Goal: Transaction & Acquisition: Obtain resource

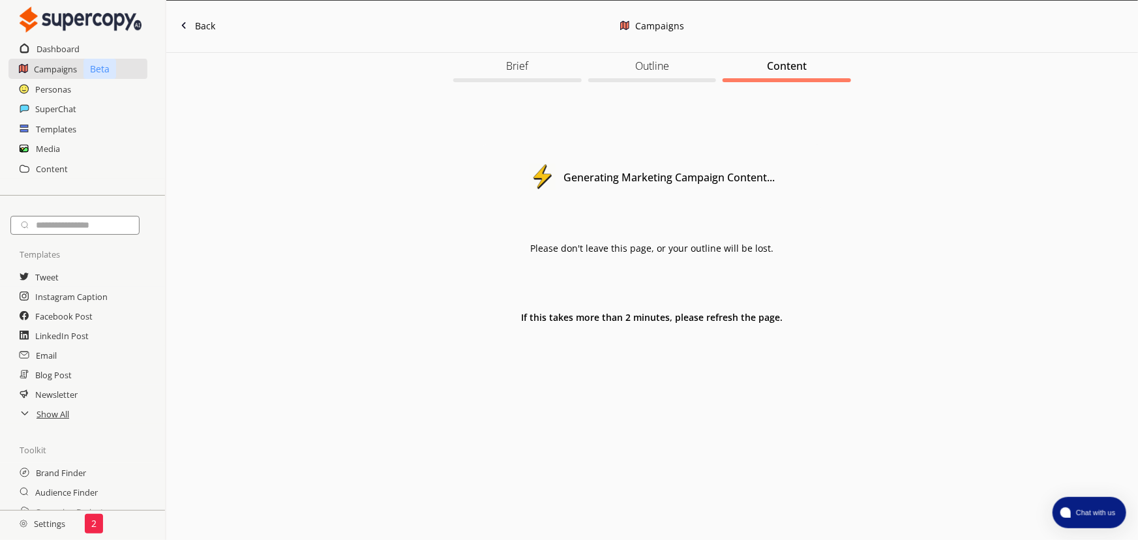
click at [645, 306] on div "Generating Marketing Campaign Content... Please don't leave this page, or your …" at bounding box center [652, 217] width 339 height 211
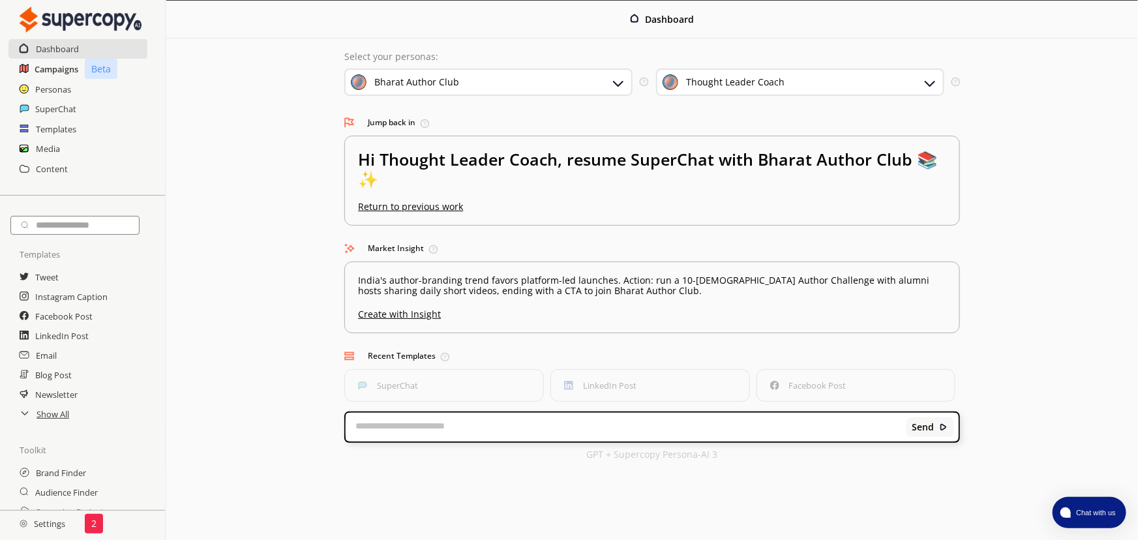
click at [62, 70] on h2 "Campaigns" at bounding box center [57, 69] width 44 height 20
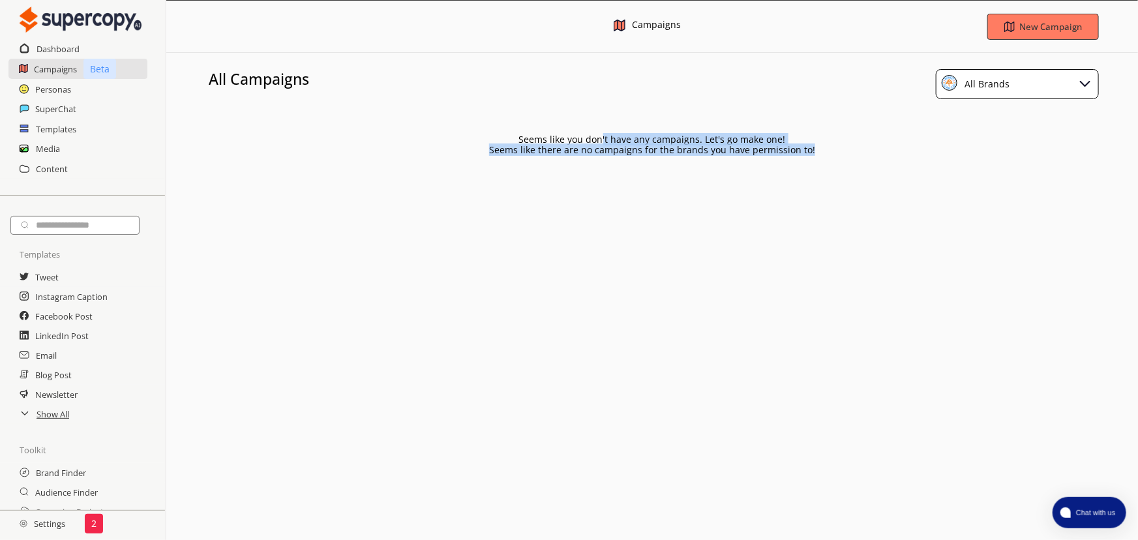
drag, startPoint x: 604, startPoint y: 139, endPoint x: 983, endPoint y: 150, distance: 379.7
click at [983, 150] on div "Seems like you don't have any campaigns. Let's go make one! Seems like there ar…" at bounding box center [652, 135] width 972 height 40
click at [981, 149] on div "Seems like there are no campaigns for the brands you have permission to!" at bounding box center [652, 150] width 972 height 10
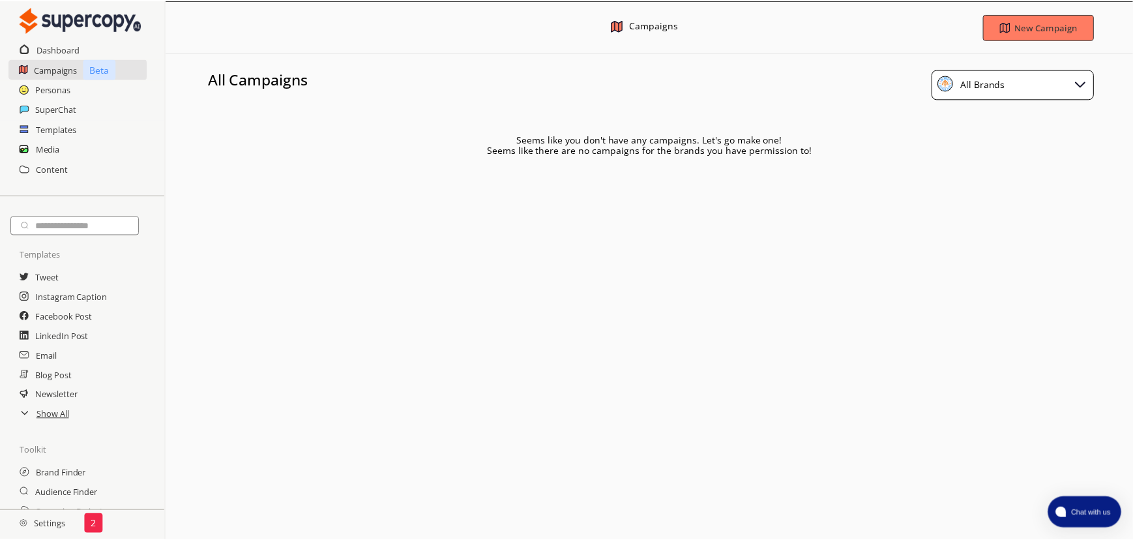
scroll to position [131, 0]
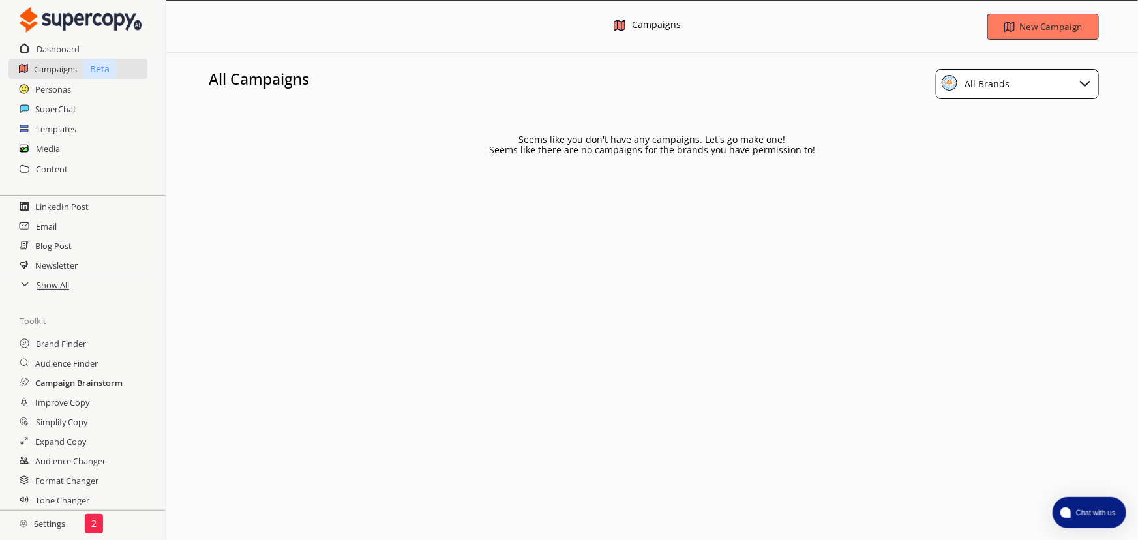
click at [79, 385] on h2 "Campaign Brainstorm" at bounding box center [78, 383] width 87 height 20
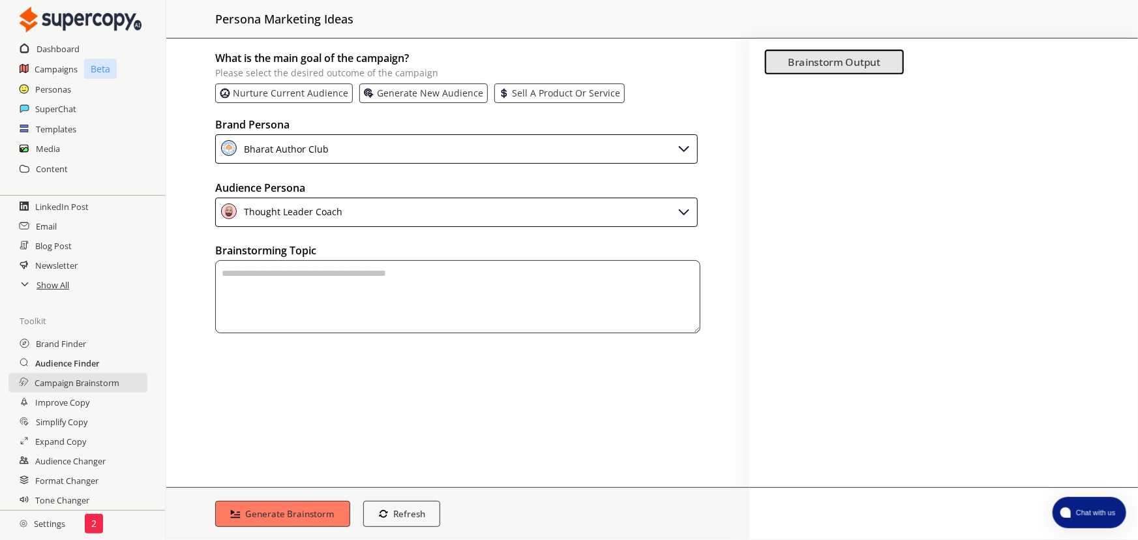
click at [85, 359] on h2 "Audience Finder" at bounding box center [67, 363] width 65 height 20
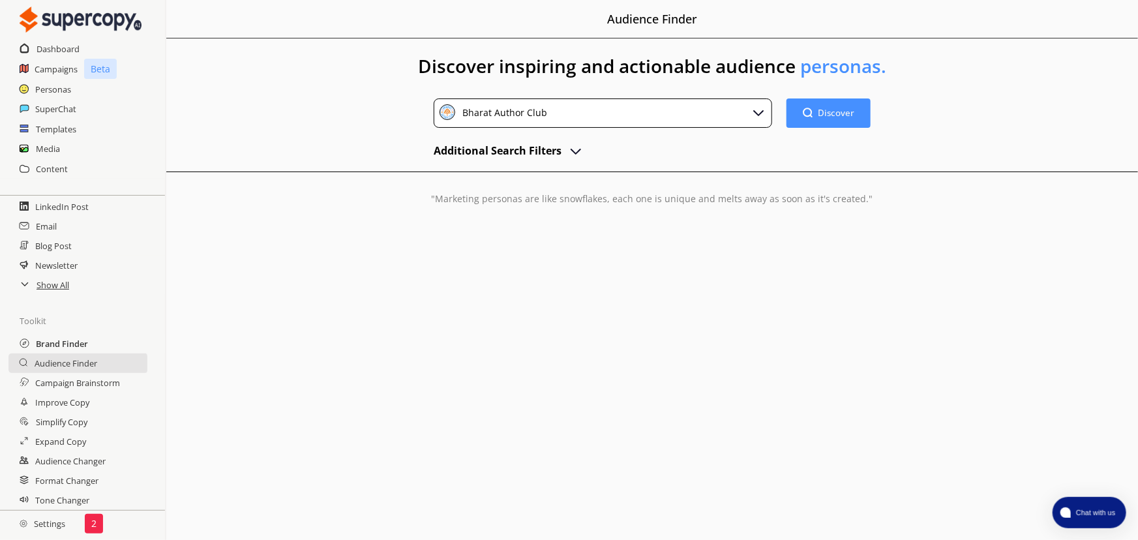
click at [67, 339] on h2 "Brand Finder" at bounding box center [62, 344] width 52 height 20
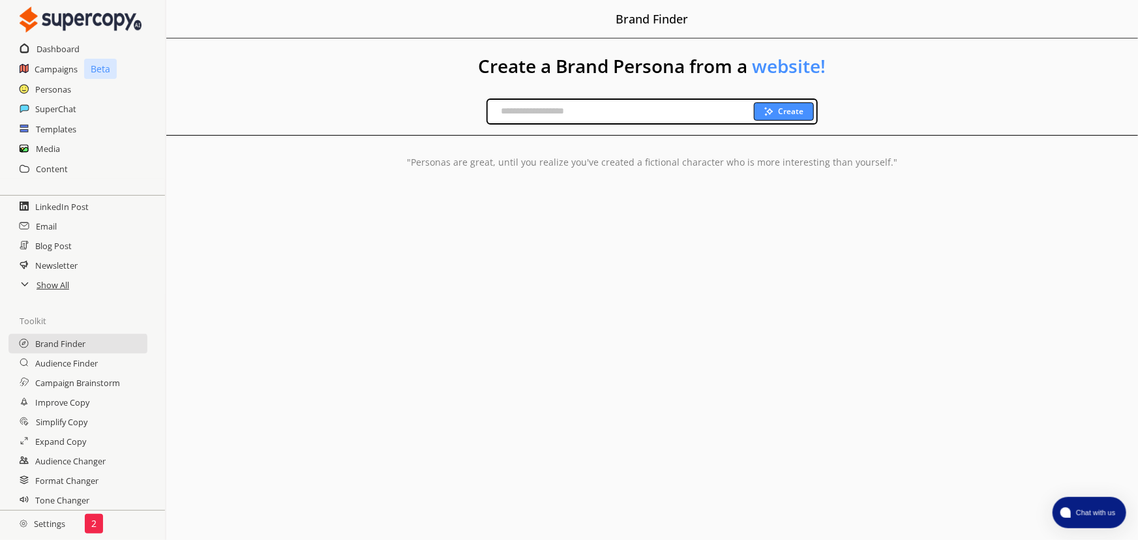
click at [45, 517] on h2 "Settings" at bounding box center [42, 524] width 85 height 26
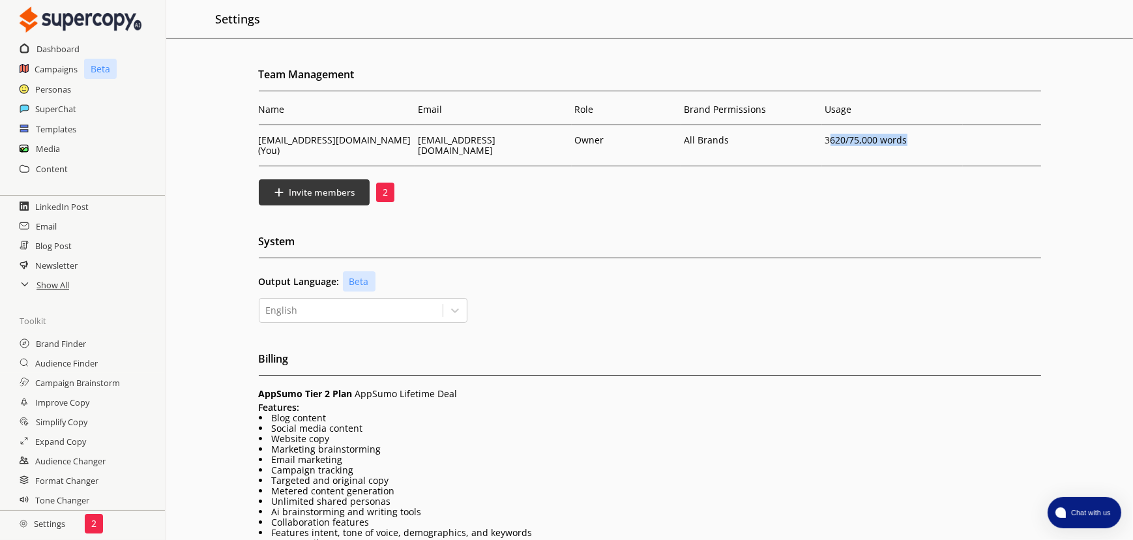
drag, startPoint x: 829, startPoint y: 137, endPoint x: 919, endPoint y: 143, distance: 90.2
click at [919, 143] on p "3620 /75,000 words" at bounding box center [893, 140] width 134 height 10
click at [920, 143] on p "3620 /75,000 words" at bounding box center [893, 140] width 134 height 10
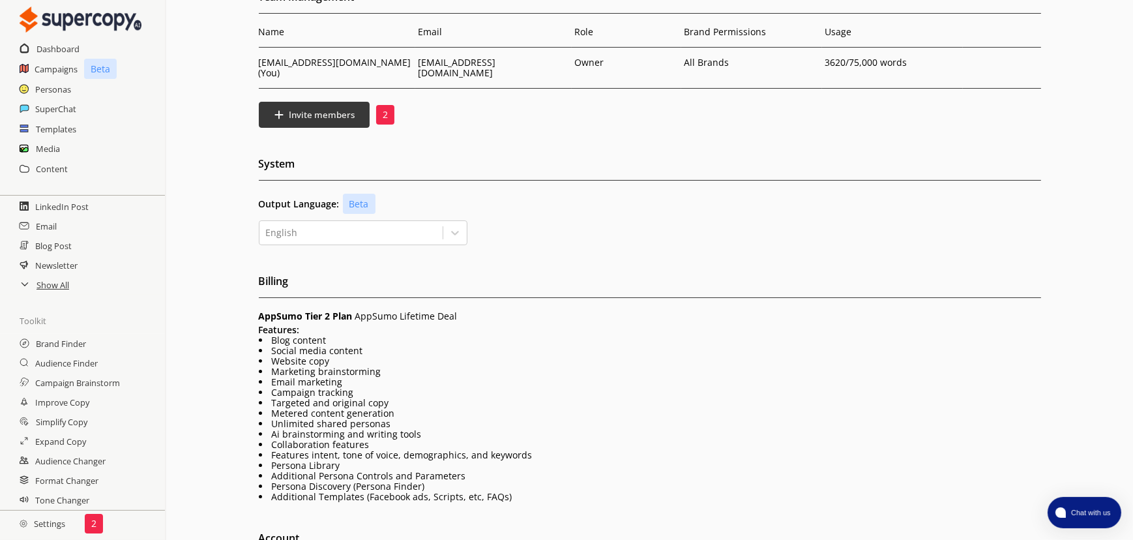
scroll to position [198, 0]
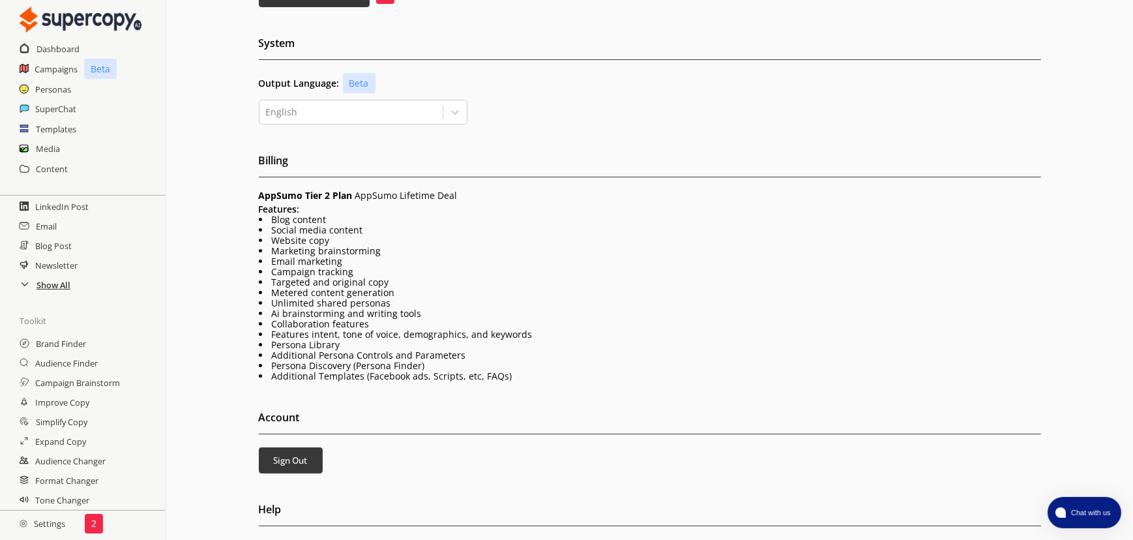
click at [47, 278] on h2 "Show All" at bounding box center [54, 285] width 34 height 20
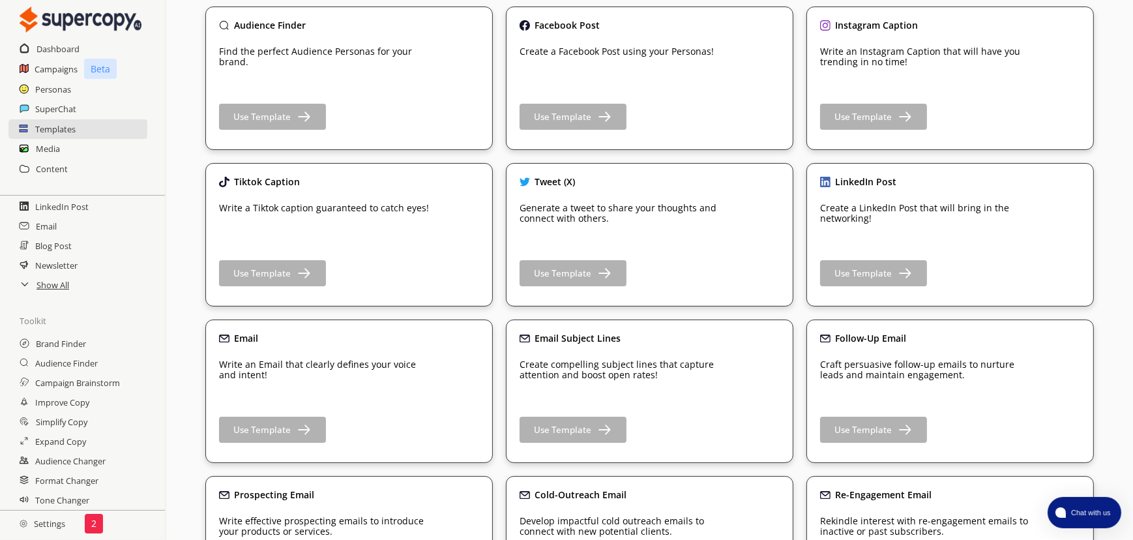
scroll to position [118, 0]
click at [73, 402] on h2 "Improve Copy" at bounding box center [63, 403] width 56 height 20
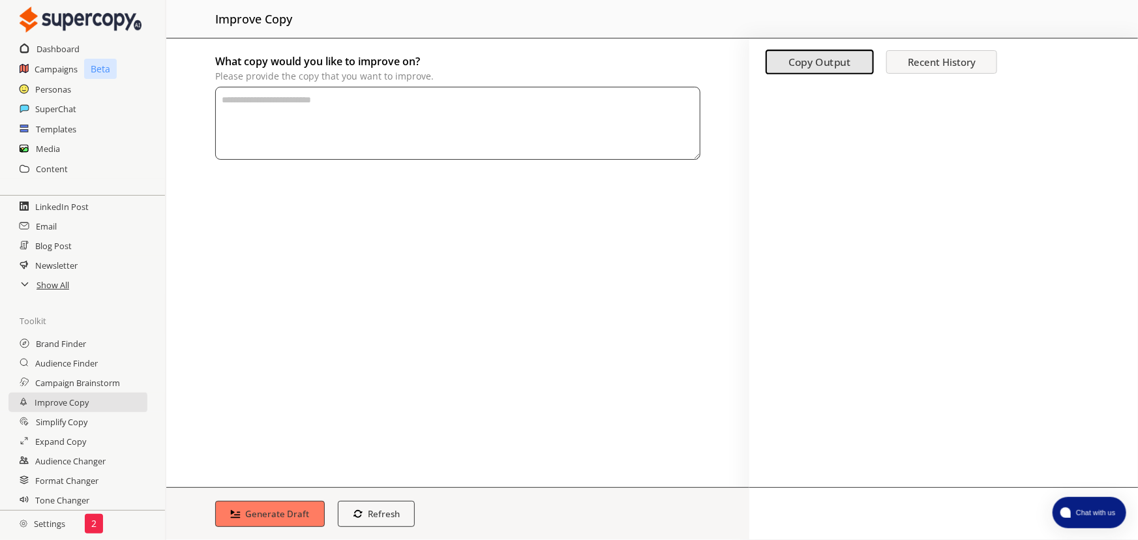
click at [433, 121] on textarea "What copy would you like to improve on? Please provide the copy that you want t…" at bounding box center [457, 123] width 485 height 73
click at [80, 421] on h2 "Simplify Copy" at bounding box center [63, 422] width 55 height 20
click at [384, 109] on textarea "What copy do you want to simplify? Please provide the copy that you want to imp…" at bounding box center [457, 123] width 485 height 73
click at [448, 255] on div "What copy do you want to simplify? Please provide the copy that you want to imp…" at bounding box center [457, 262] width 583 height 449
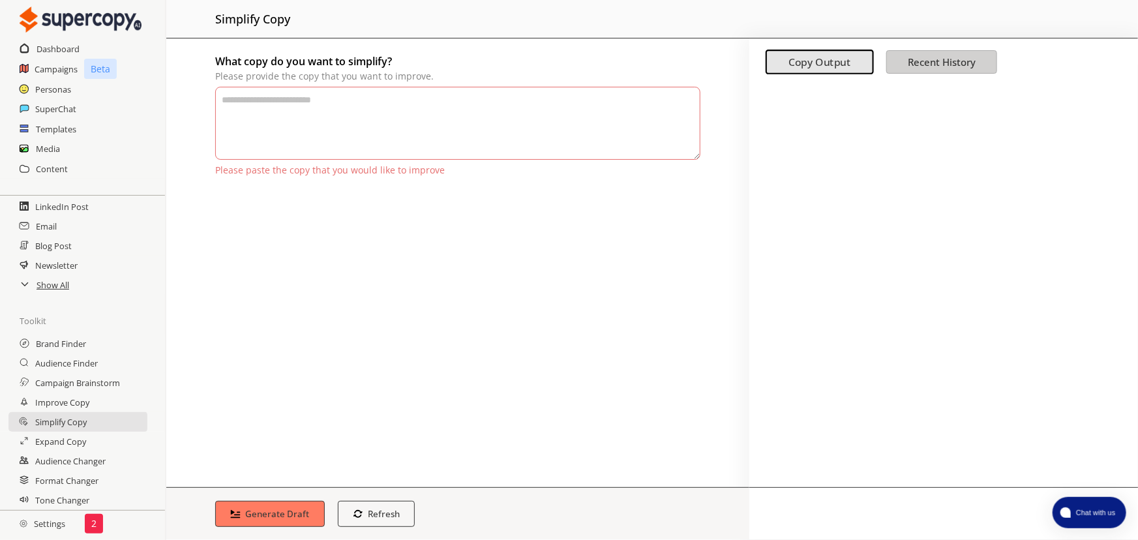
click at [926, 65] on b "Recent History" at bounding box center [942, 61] width 68 height 13
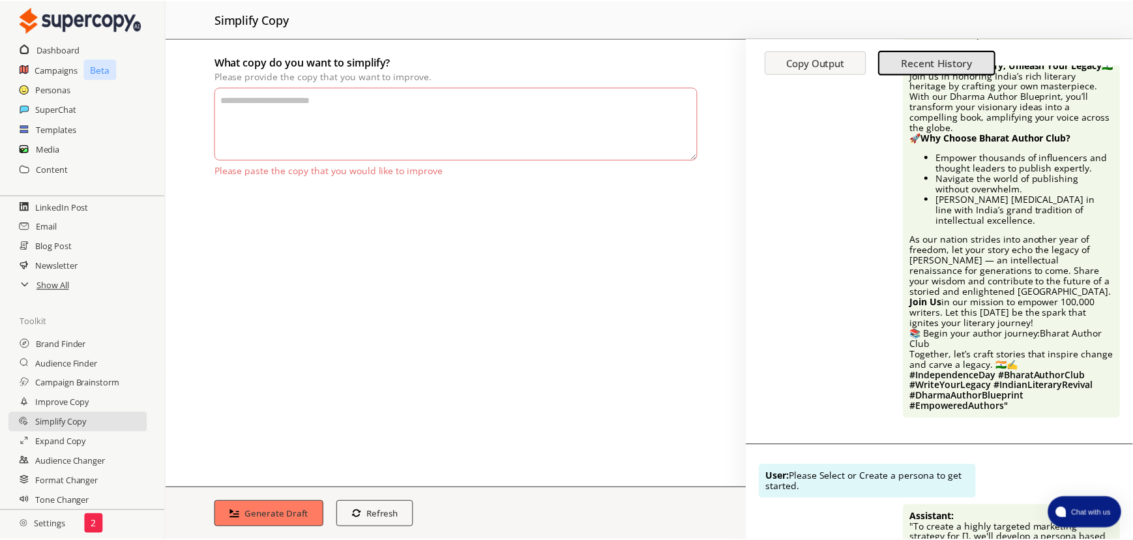
scroll to position [3260, 0]
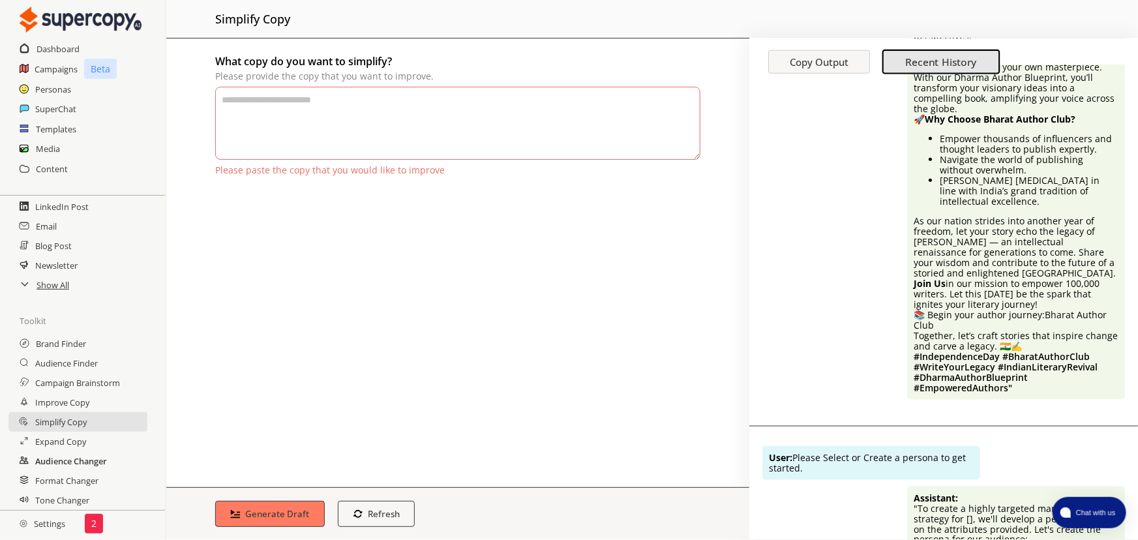
click at [88, 456] on h2 "Audience Changer" at bounding box center [71, 461] width 72 height 20
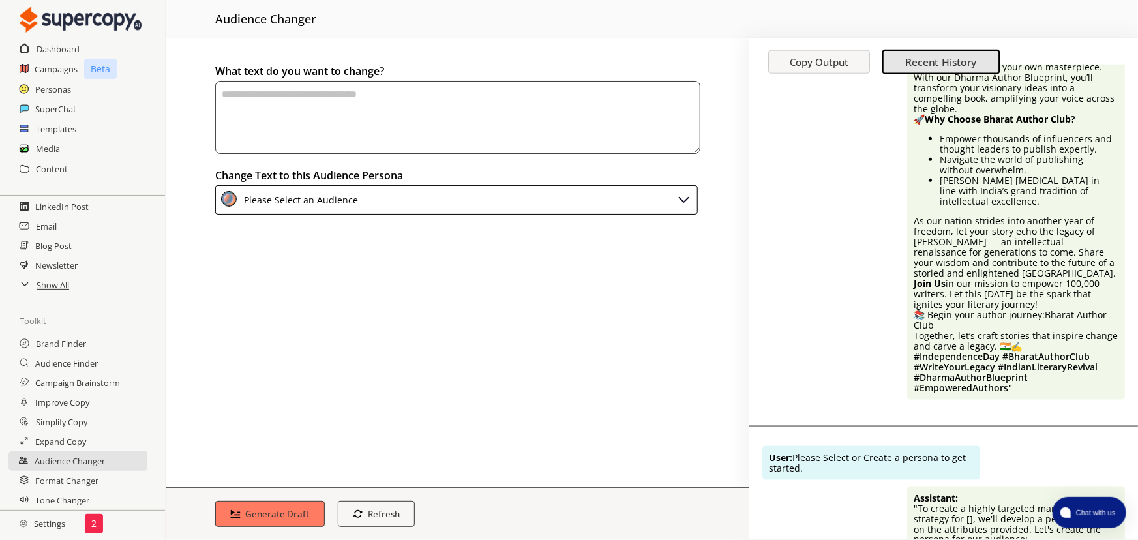
click at [404, 109] on textarea "textarea-textarea" at bounding box center [457, 117] width 485 height 73
click at [70, 48] on h2 "Dashboard" at bounding box center [59, 49] width 44 height 20
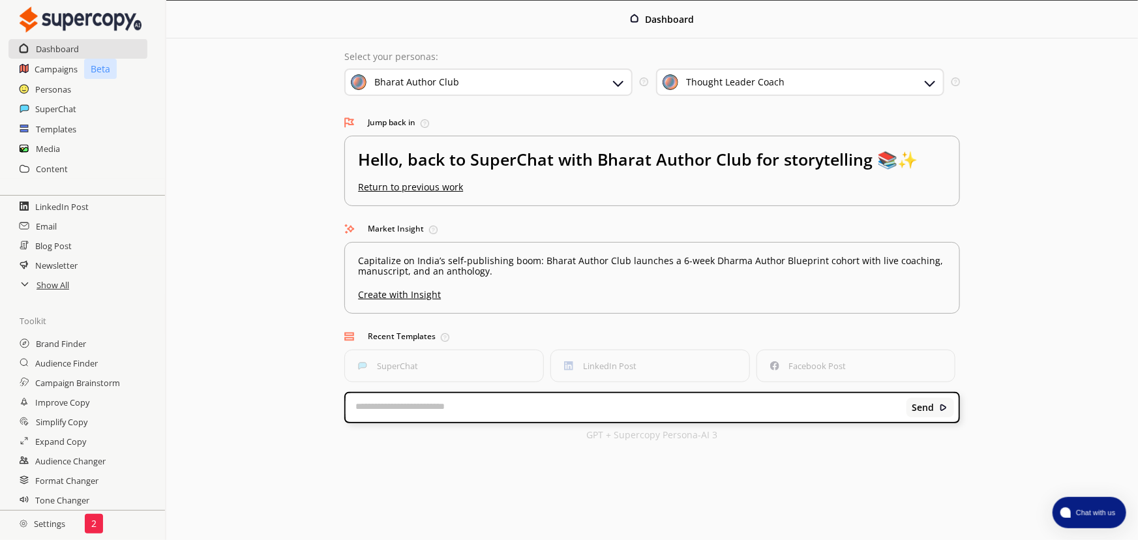
click at [55, 520] on h2 "Settings" at bounding box center [42, 524] width 85 height 26
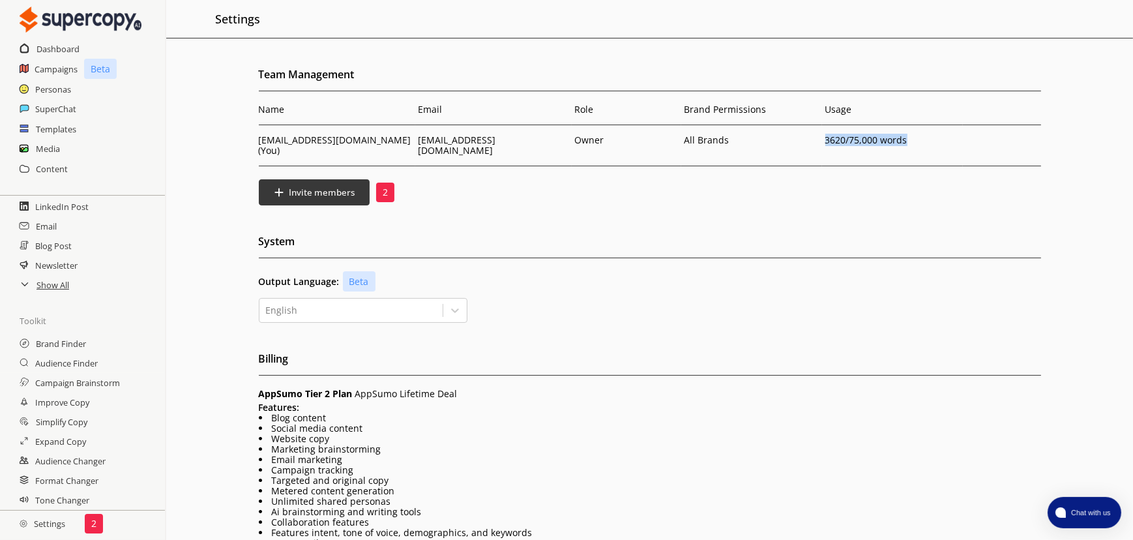
drag, startPoint x: 818, startPoint y: 143, endPoint x: 921, endPoint y: 137, distance: 103.2
click at [921, 137] on tr "advmodgalya@gmail.com (You) advmodgalya@gmail.com Owner All Brands 3620 /75,000…" at bounding box center [650, 145] width 783 height 41
click at [921, 137] on p "3620 /75,000 words" at bounding box center [893, 140] width 134 height 10
drag, startPoint x: 921, startPoint y: 137, endPoint x: 807, endPoint y: 143, distance: 115.0
click at [807, 143] on tr "advmodgalya@gmail.com (You) advmodgalya@gmail.com Owner All Brands 3620 /75,000…" at bounding box center [650, 145] width 783 height 41
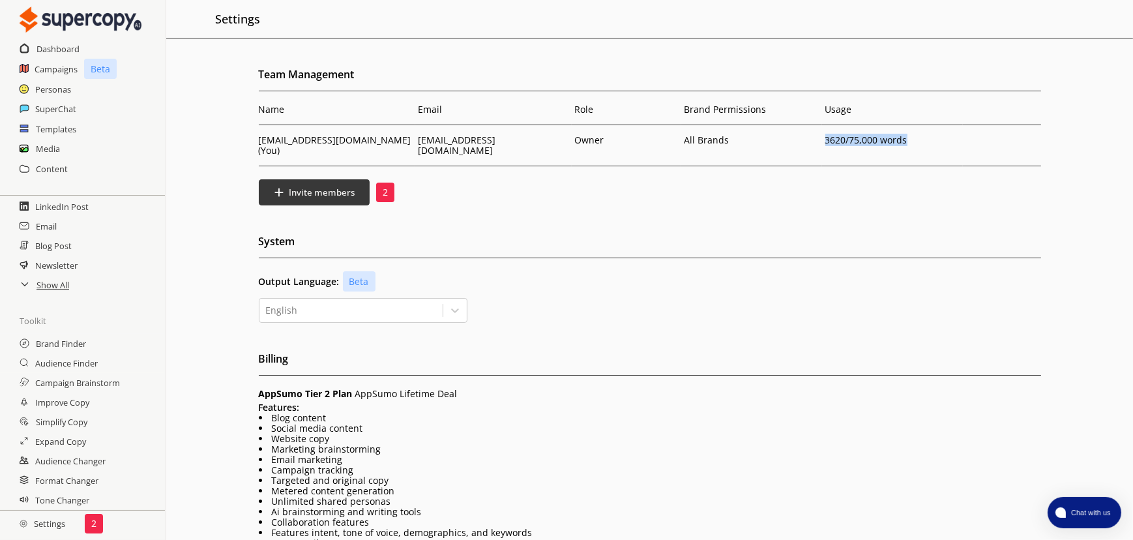
click at [807, 143] on td "All Brands" at bounding box center [751, 145] width 141 height 41
click at [60, 63] on h2 "Campaigns" at bounding box center [57, 69] width 44 height 20
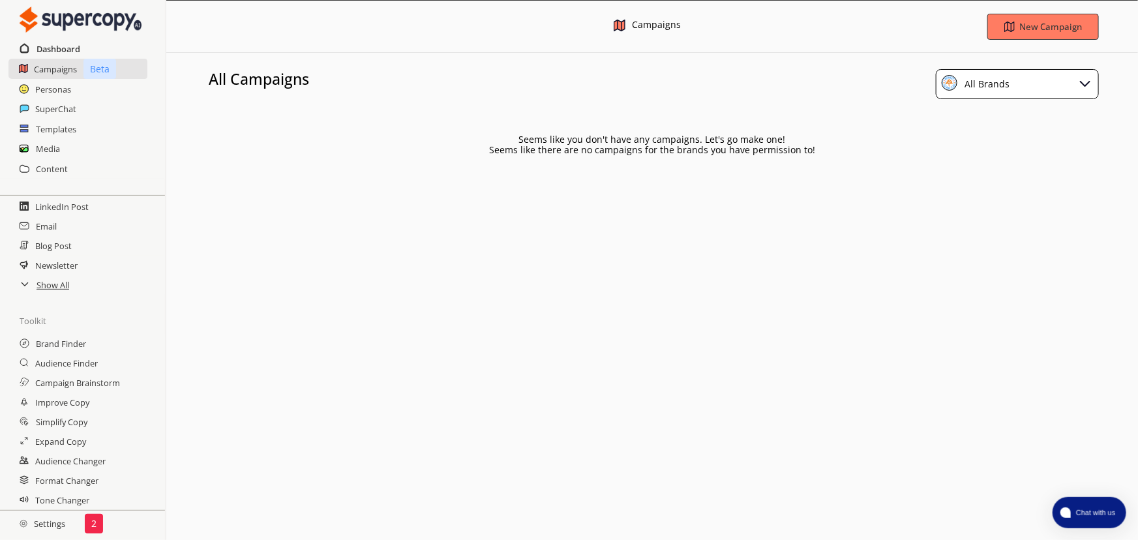
click at [60, 51] on h2 "Dashboard" at bounding box center [59, 49] width 44 height 20
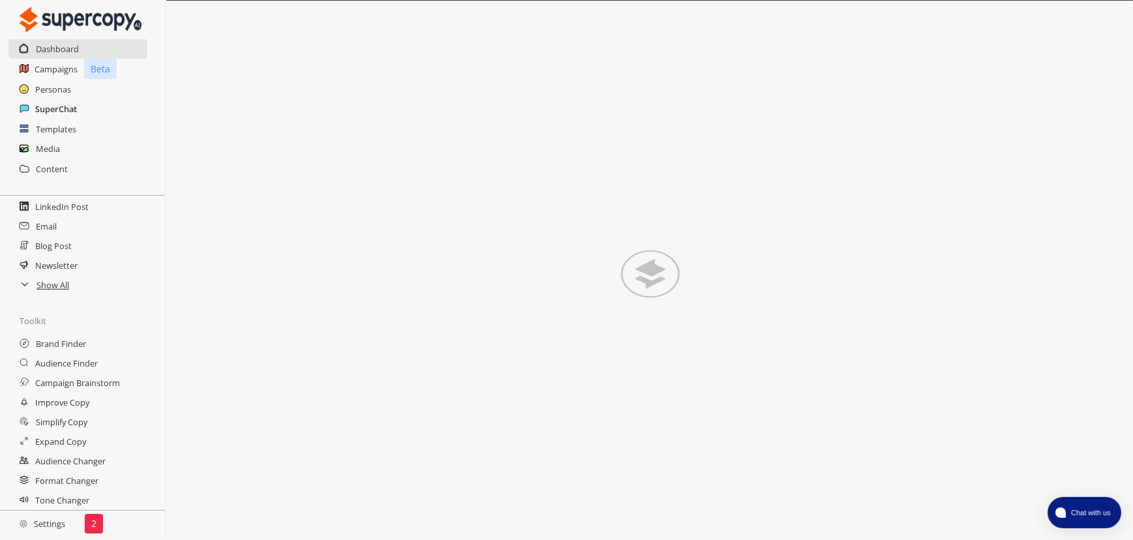
click at [65, 112] on h2 "SuperChat" at bounding box center [56, 109] width 42 height 20
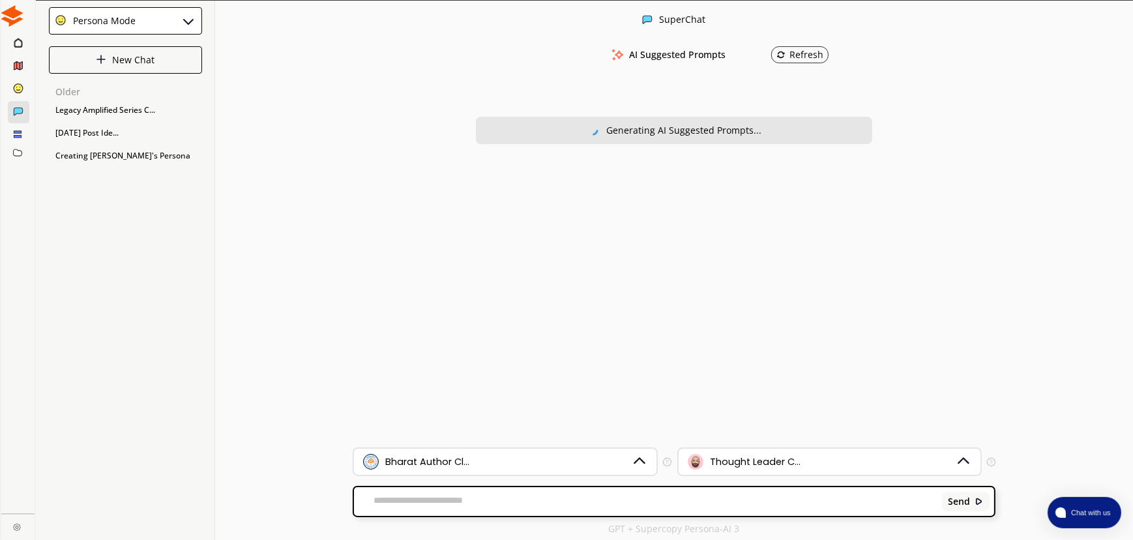
click at [16, 44] on icon at bounding box center [18, 42] width 8 height 10
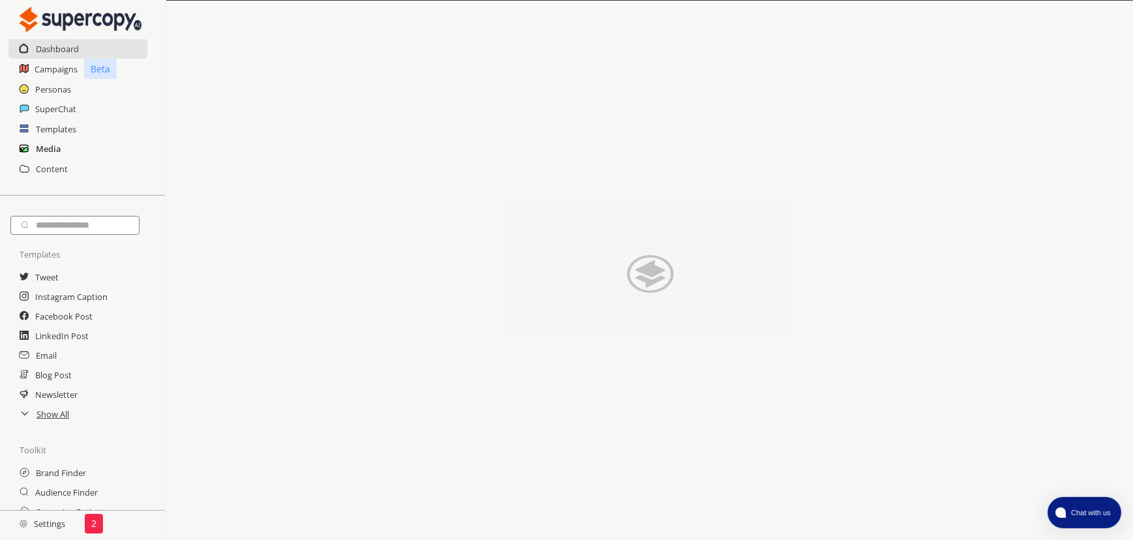
click at [54, 148] on h2 "Media" at bounding box center [48, 149] width 25 height 20
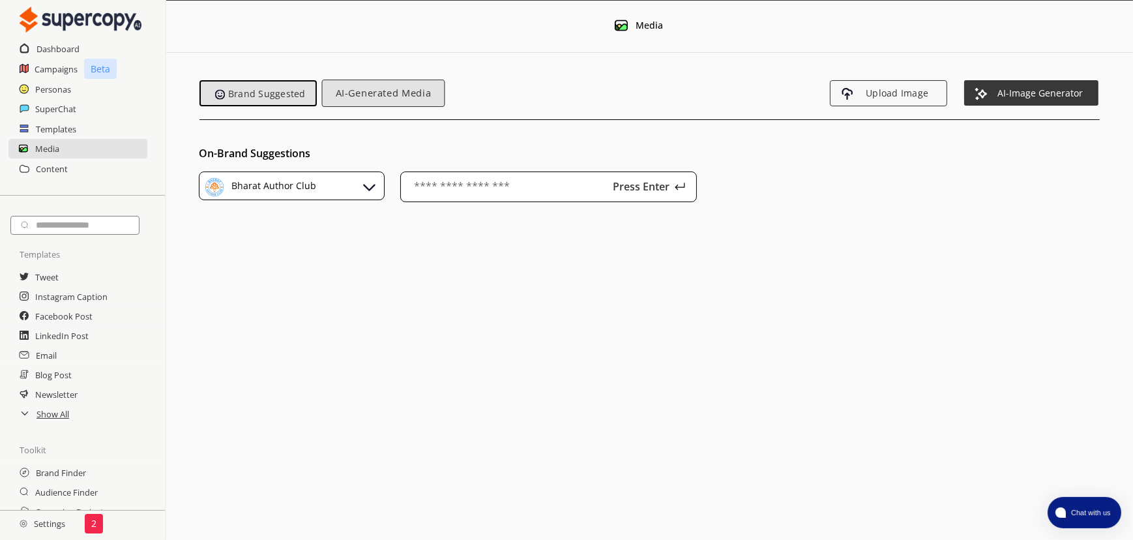
click at [379, 89] on span "AI-Generated Media" at bounding box center [383, 92] width 108 height 11
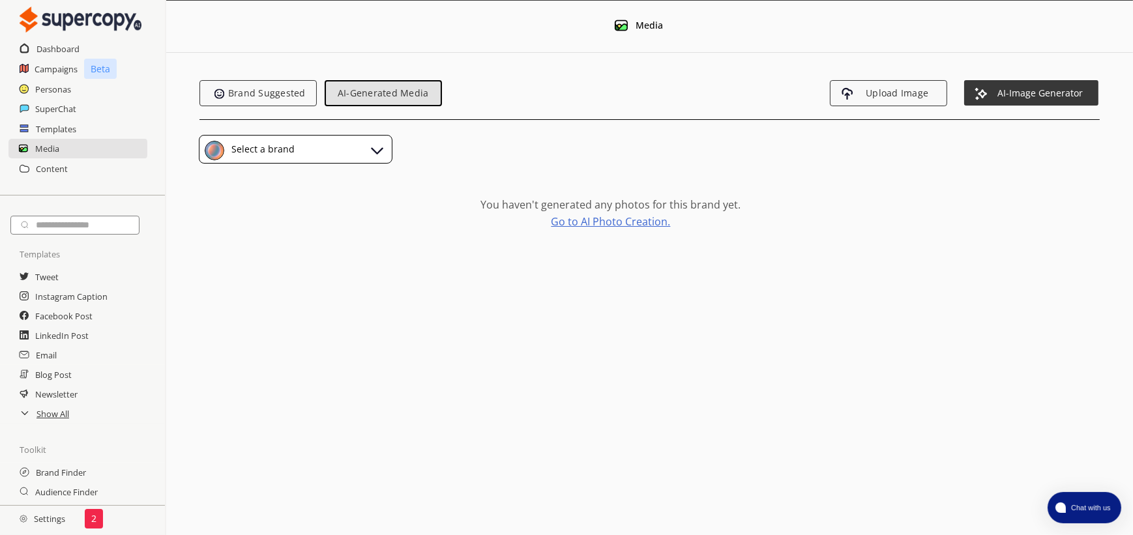
click at [595, 220] on link "Go to AI Photo Creation." at bounding box center [610, 221] width 119 height 10
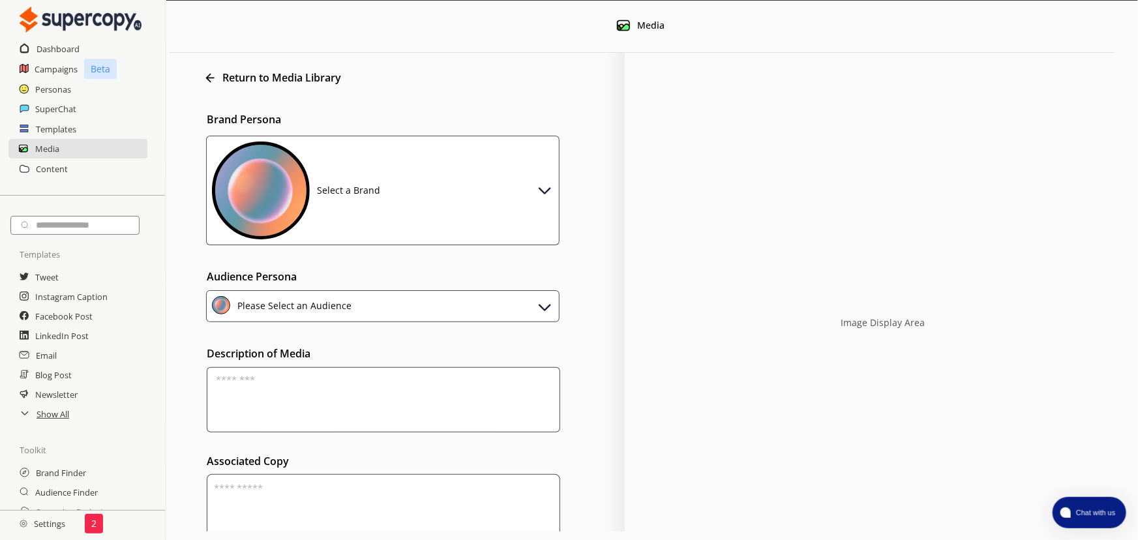
click at [490, 200] on div "Select a Brand" at bounding box center [382, 191] width 353 height 110
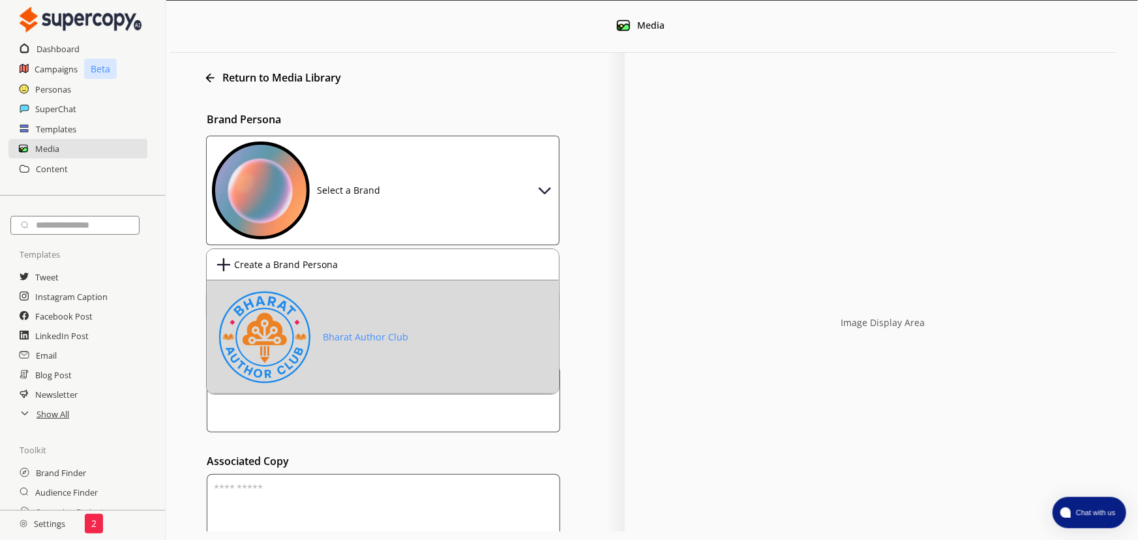
click at [343, 305] on div "Bharat Author Club" at bounding box center [312, 337] width 192 height 98
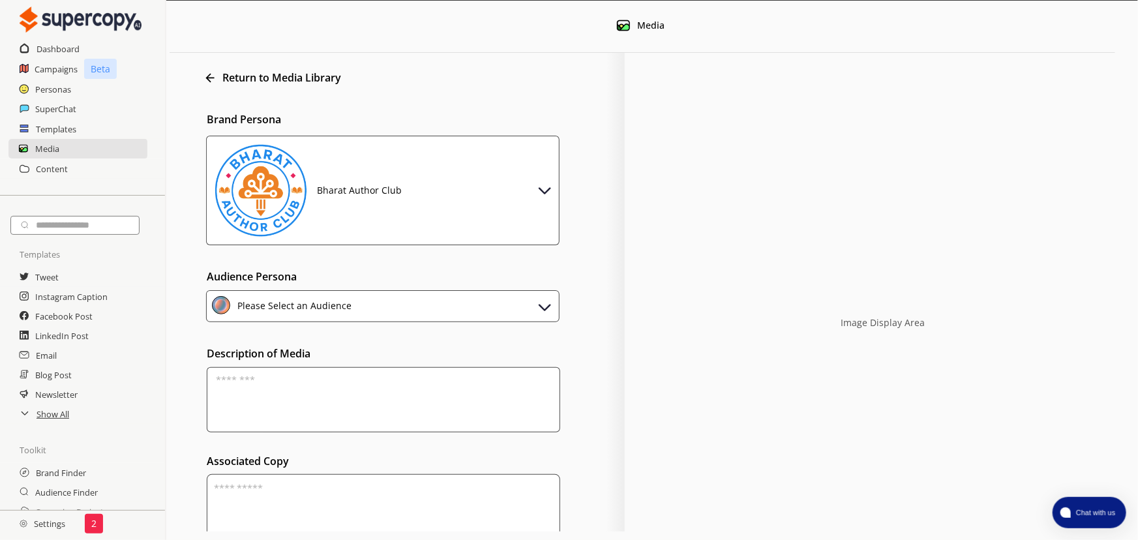
click at [402, 303] on div "Please Select an Audience" at bounding box center [382, 306] width 353 height 32
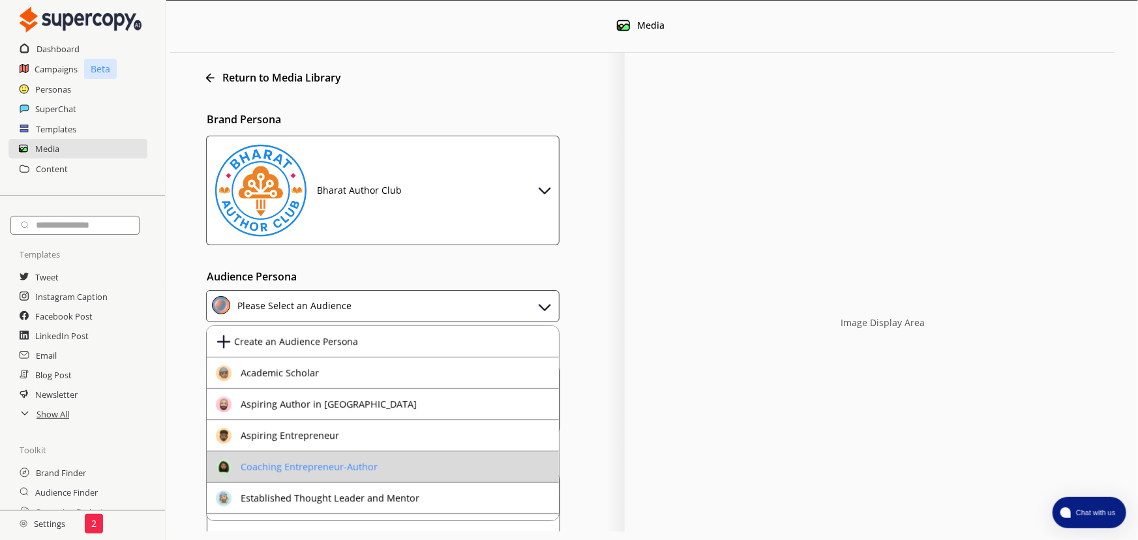
click at [391, 458] on li "Coaching Entrepreneur-Author" at bounding box center [383, 466] width 352 height 31
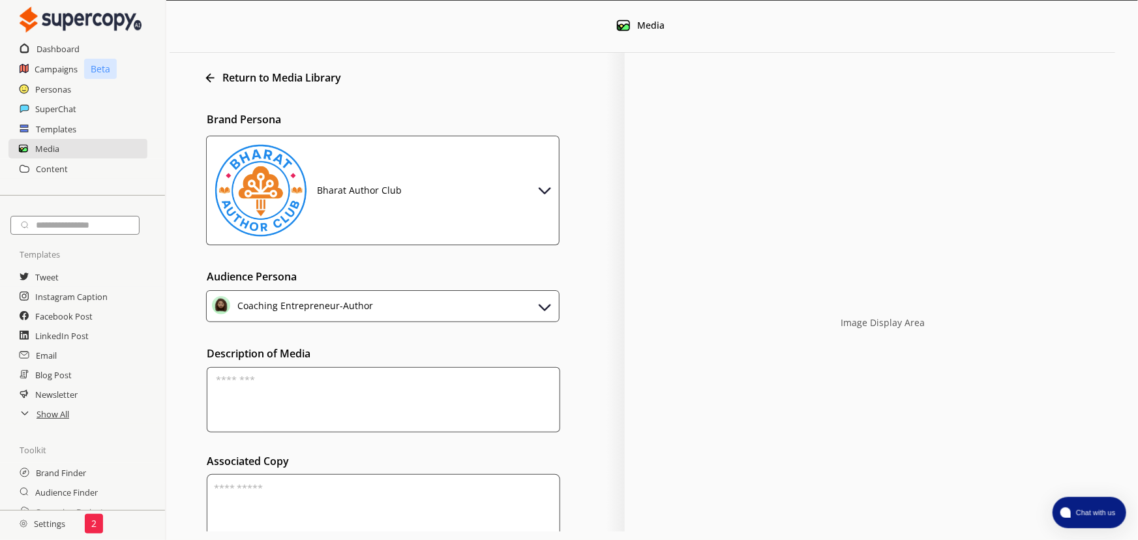
click at [355, 404] on textarea at bounding box center [383, 399] width 353 height 65
click at [594, 366] on div "Description of Media" at bounding box center [404, 377] width 442 height 110
click at [350, 378] on textarea at bounding box center [383, 399] width 353 height 65
click at [348, 378] on textarea at bounding box center [383, 399] width 353 height 65
click at [64, 162] on h2 "Content" at bounding box center [52, 169] width 32 height 20
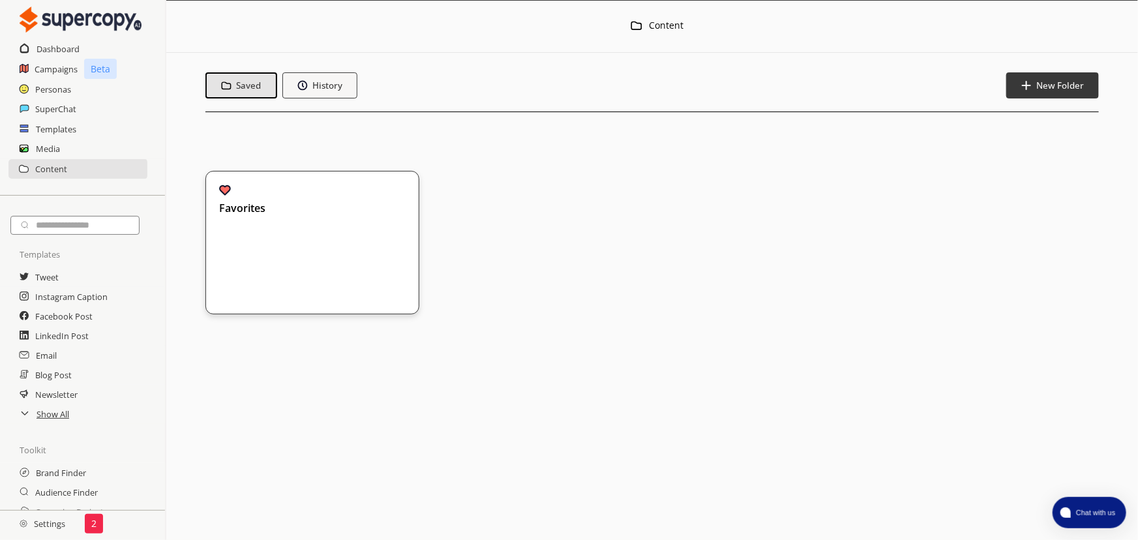
click at [319, 233] on div "Favorites" at bounding box center [305, 233] width 173 height 96
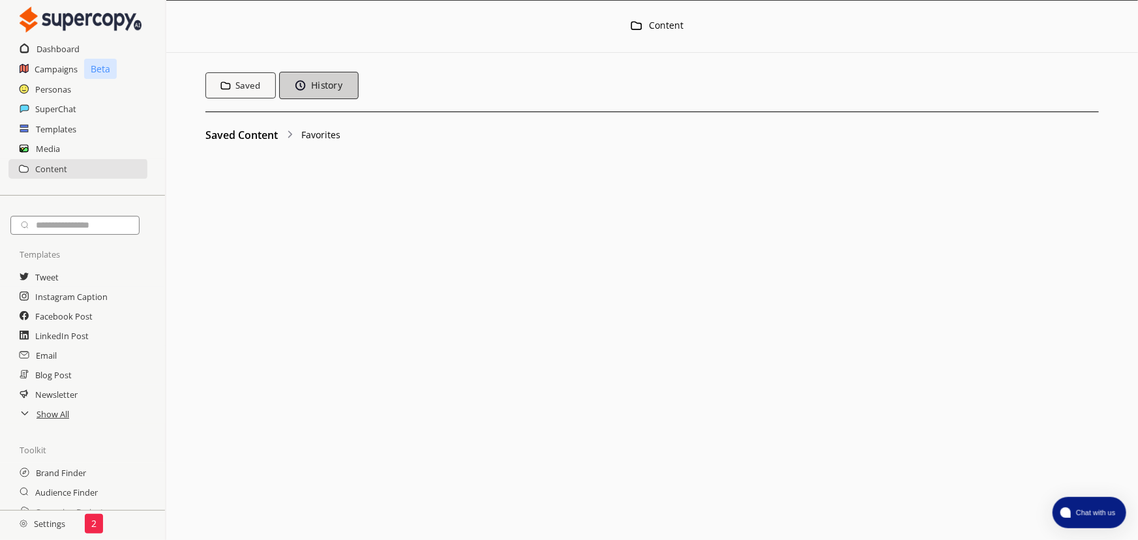
click at [318, 88] on b "History" at bounding box center [325, 86] width 31 height 12
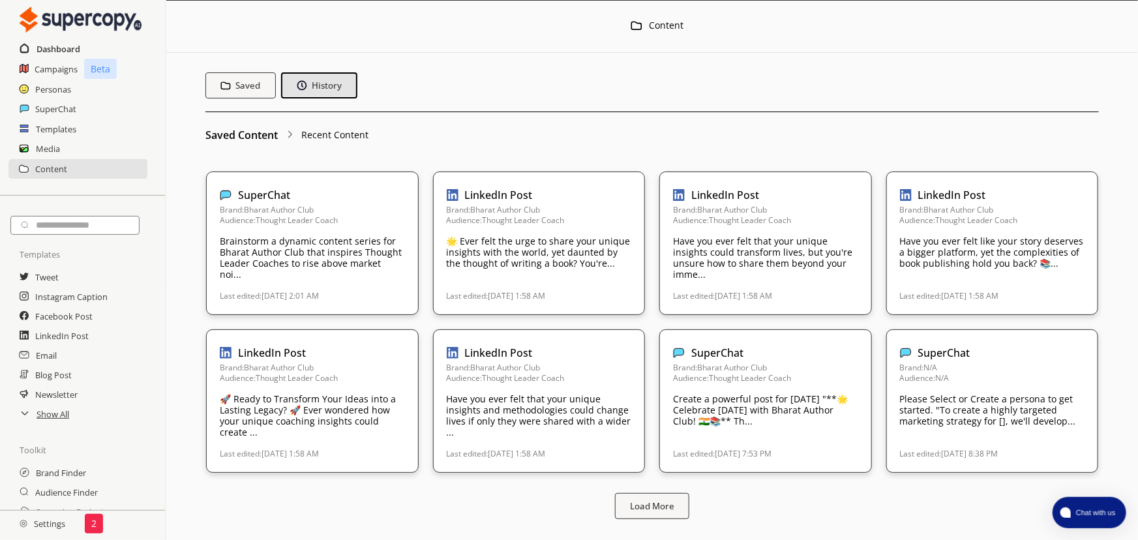
click at [53, 49] on h2 "Dashboard" at bounding box center [59, 49] width 44 height 20
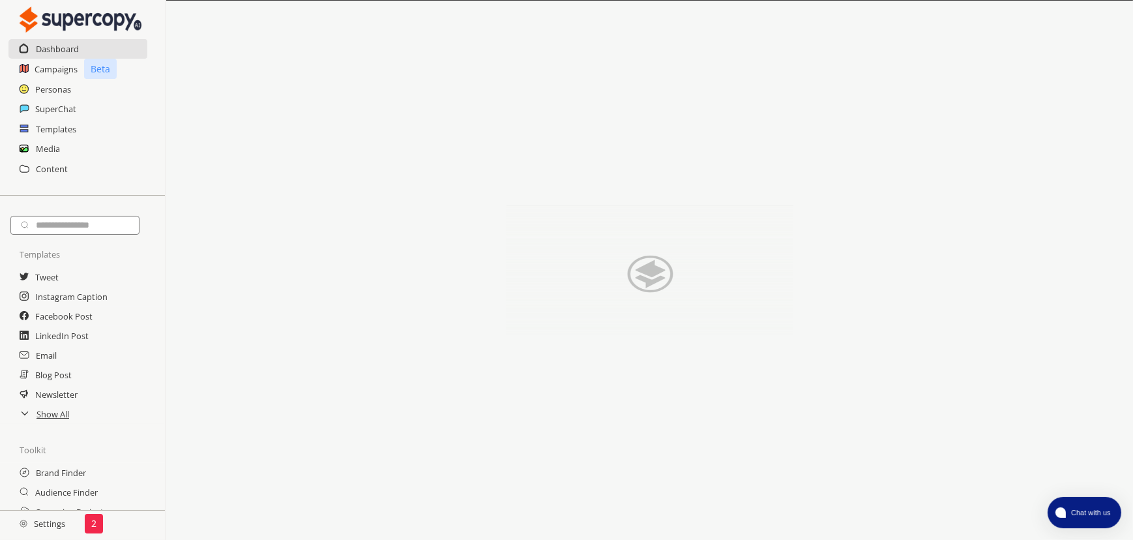
click at [61, 522] on h2 "Settings" at bounding box center [42, 524] width 85 height 26
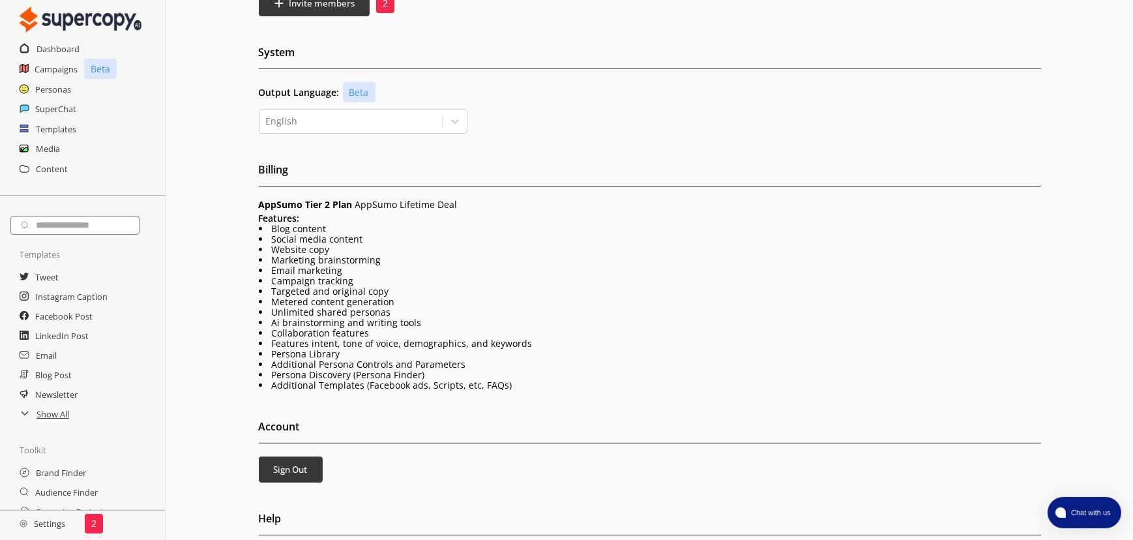
scroll to position [198, 0]
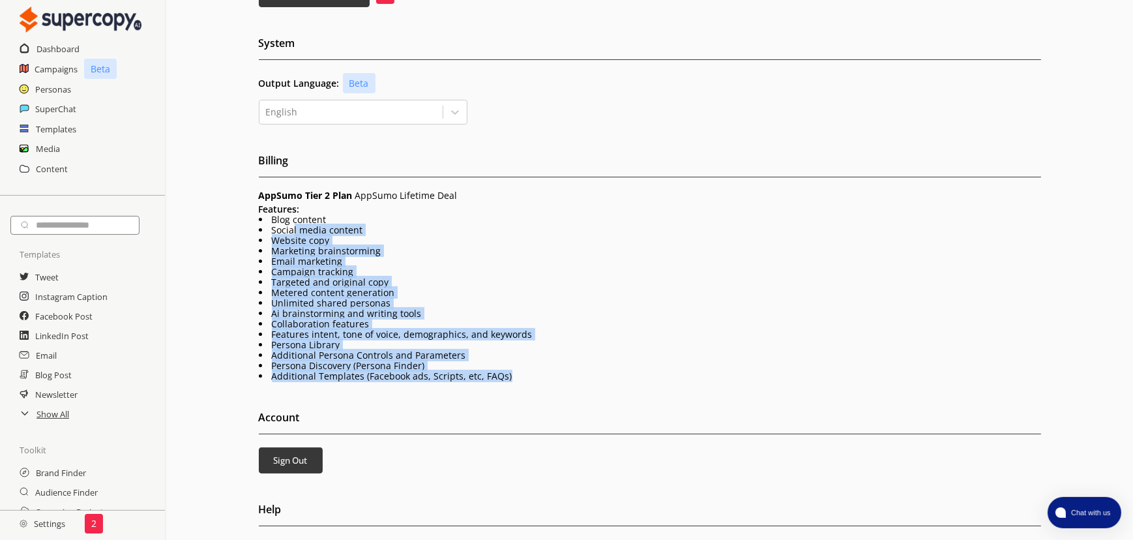
drag, startPoint x: 282, startPoint y: 215, endPoint x: 567, endPoint y: 365, distance: 322.6
click at [548, 364] on div "Features: Blog content Social media content Website copy Marketing brainstormin…" at bounding box center [650, 292] width 783 height 177
click at [567, 371] on li "Additional Templates (Facebook ads, Scripts, etc, FAQs)" at bounding box center [650, 376] width 783 height 10
click at [364, 246] on li "Marketing brainstorming" at bounding box center [650, 251] width 783 height 10
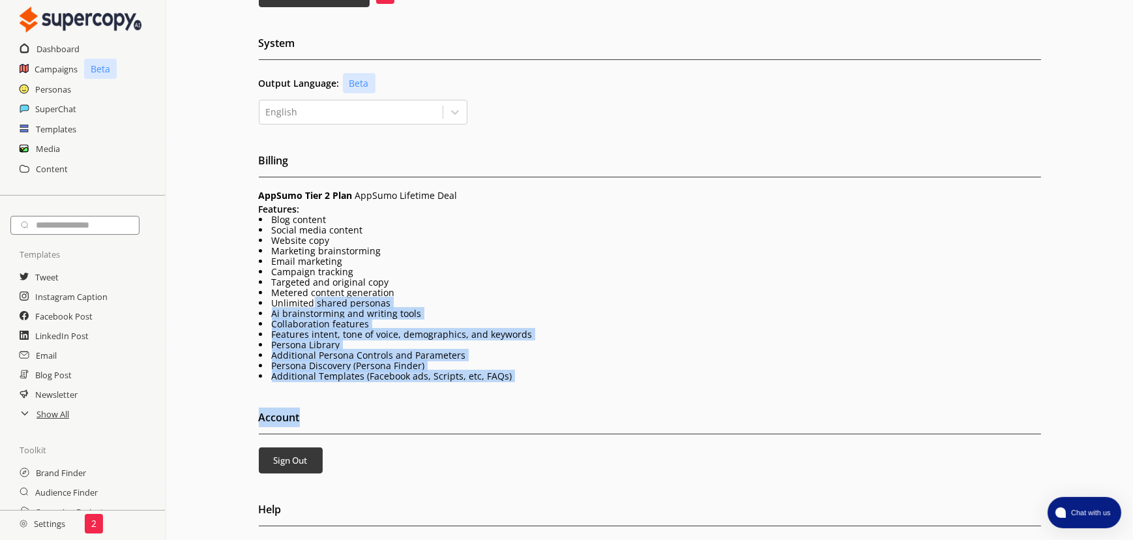
drag, startPoint x: 300, startPoint y: 294, endPoint x: 572, endPoint y: 373, distance: 283.1
click at [570, 372] on div "Team Management Name Email Role Brand Permissions Usage advmodgalya@gmail.com (…" at bounding box center [649, 207] width 967 height 683
click at [575, 373] on div "Team Management Name Email Role Brand Permissions Usage advmodgalya@gmail.com (…" at bounding box center [649, 207] width 967 height 683
click at [52, 46] on h2 "Dashboard" at bounding box center [59, 49] width 44 height 20
